Goal: Check status

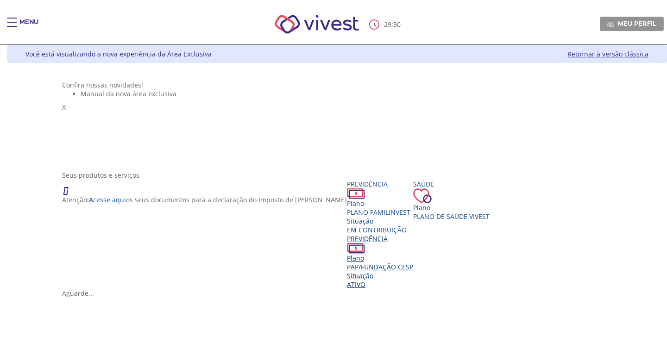
click at [399, 276] on div "Situação" at bounding box center [380, 275] width 66 height 9
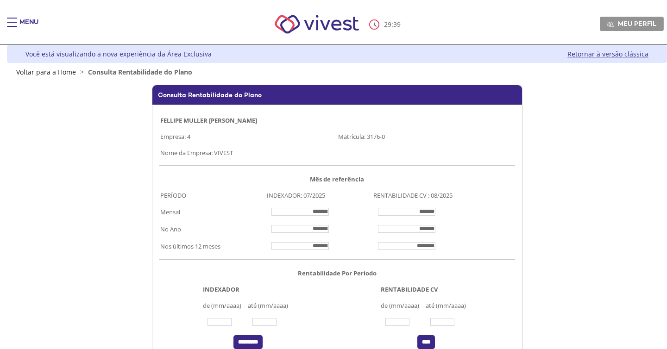
click at [586, 53] on link "Retornar à versão clássica" at bounding box center [607, 54] width 81 height 9
